Goal: Transaction & Acquisition: Download file/media

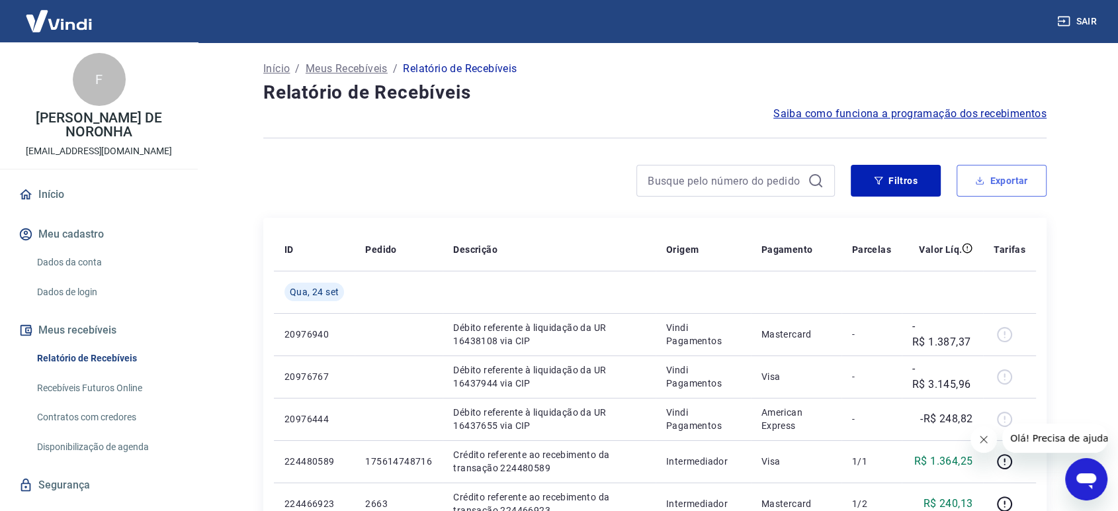
click at [1000, 180] on button "Exportar" at bounding box center [1001, 181] width 90 height 32
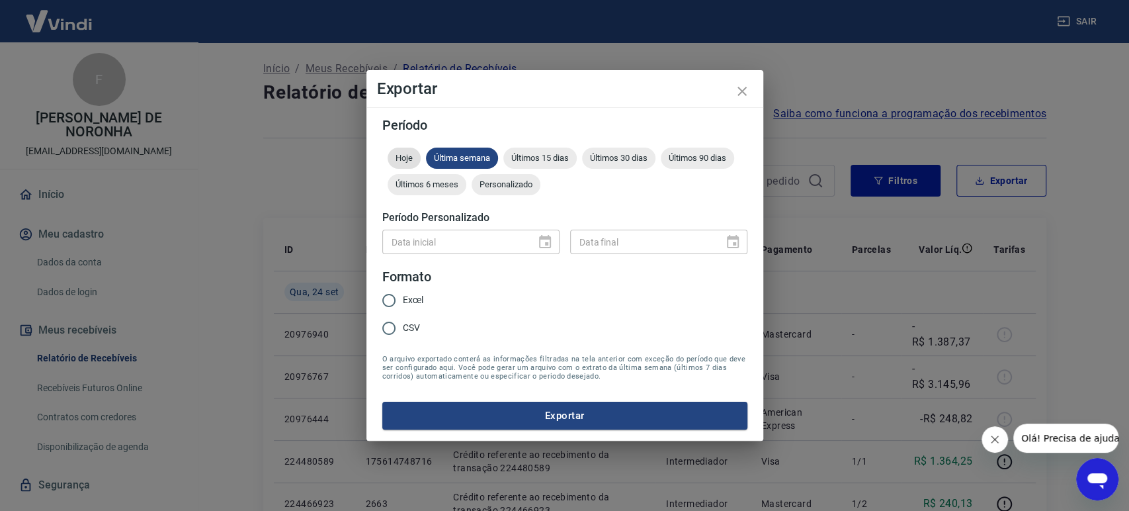
click at [400, 154] on span "Hoje" at bounding box center [404, 158] width 33 height 10
click at [409, 302] on span "Excel" at bounding box center [413, 300] width 21 height 14
click at [386, 300] on input "Excel" at bounding box center [389, 300] width 28 height 28
radio input "true"
click at [540, 413] on button "Exportar" at bounding box center [564, 415] width 365 height 28
